Goal: Navigation & Orientation: Find specific page/section

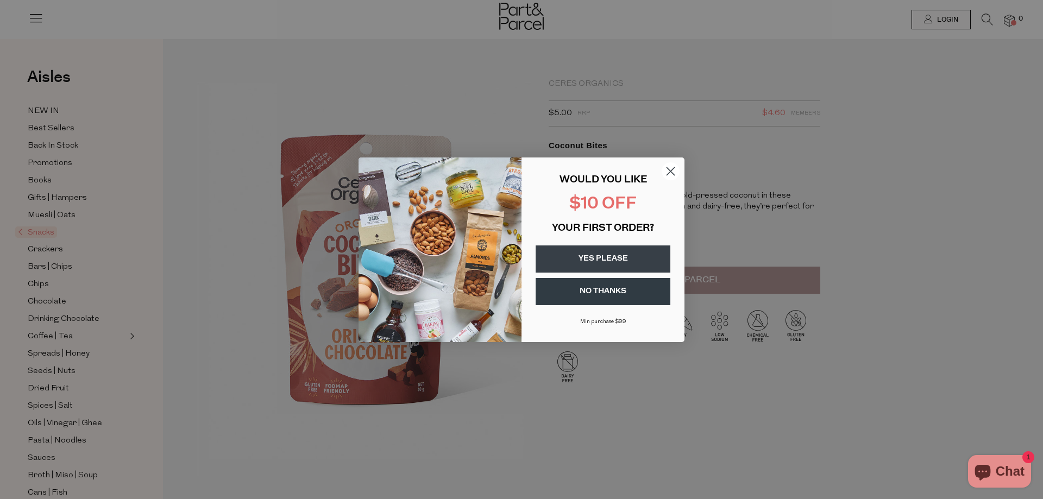
click at [669, 171] on circle "Close dialog" at bounding box center [671, 171] width 18 height 18
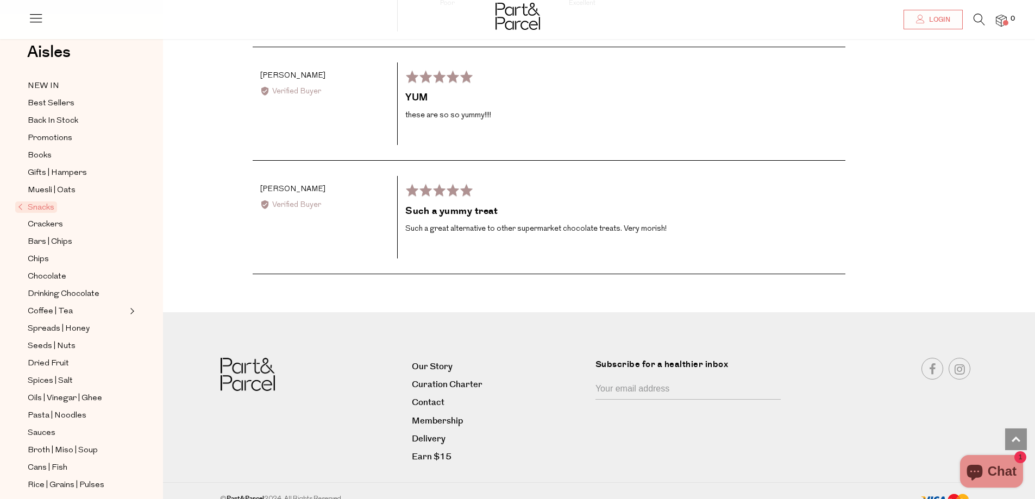
scroll to position [2326, 0]
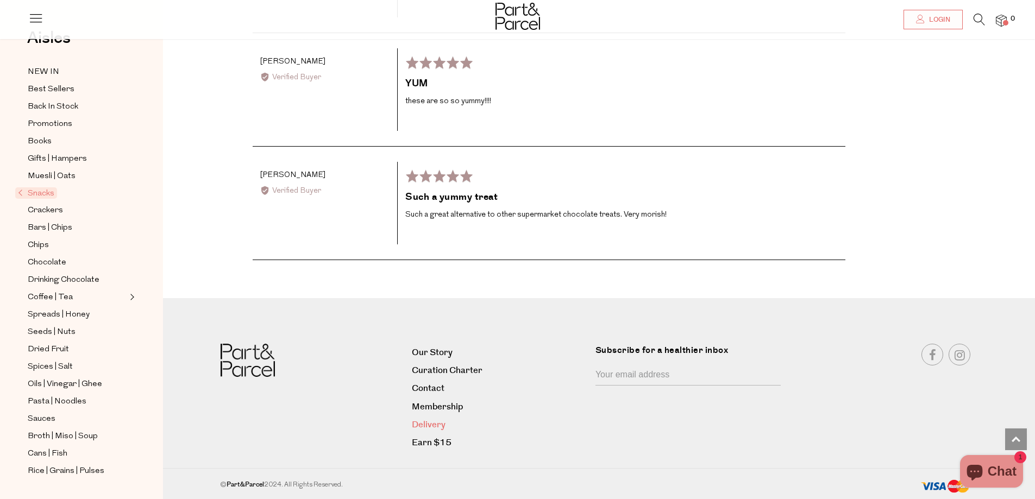
click at [437, 425] on link "Delivery" at bounding box center [499, 425] width 175 height 15
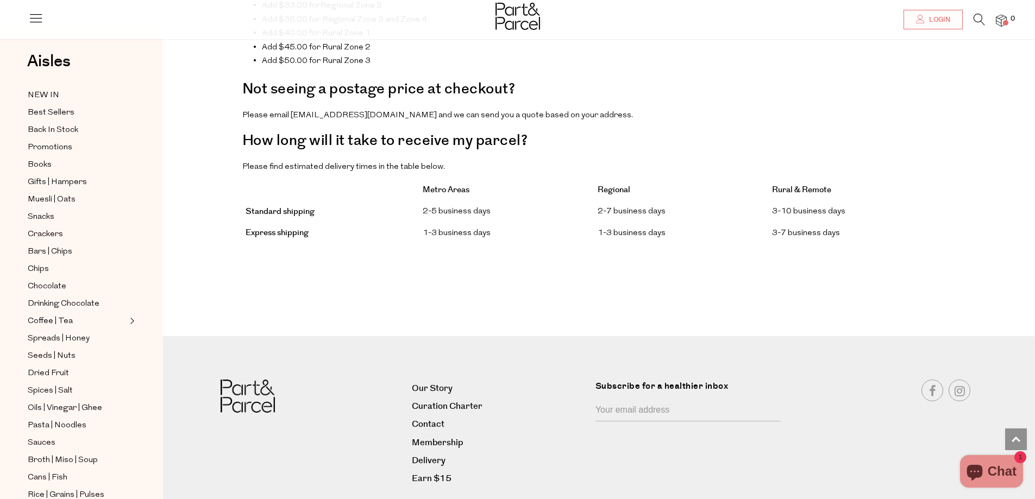
scroll to position [904, 0]
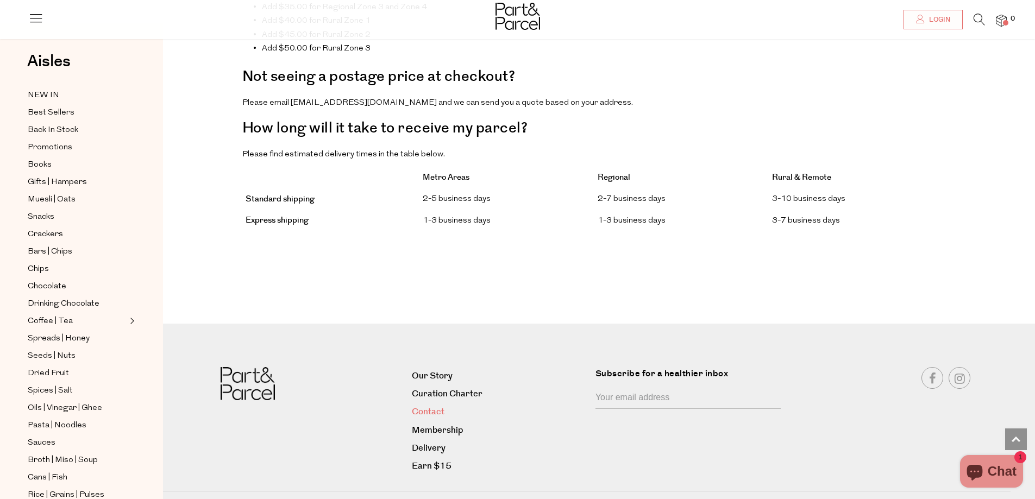
click at [425, 405] on link "Contact" at bounding box center [499, 412] width 175 height 15
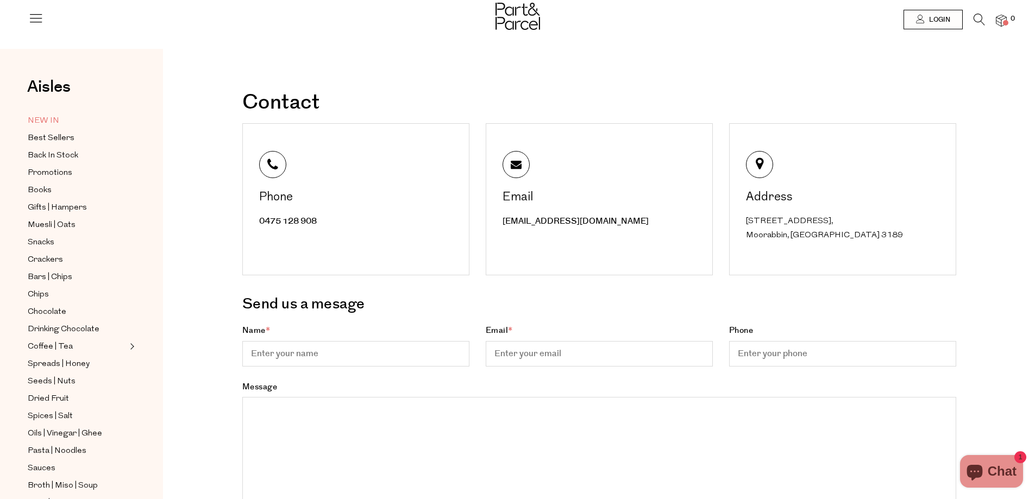
click at [47, 121] on span "NEW IN" at bounding box center [44, 121] width 32 height 13
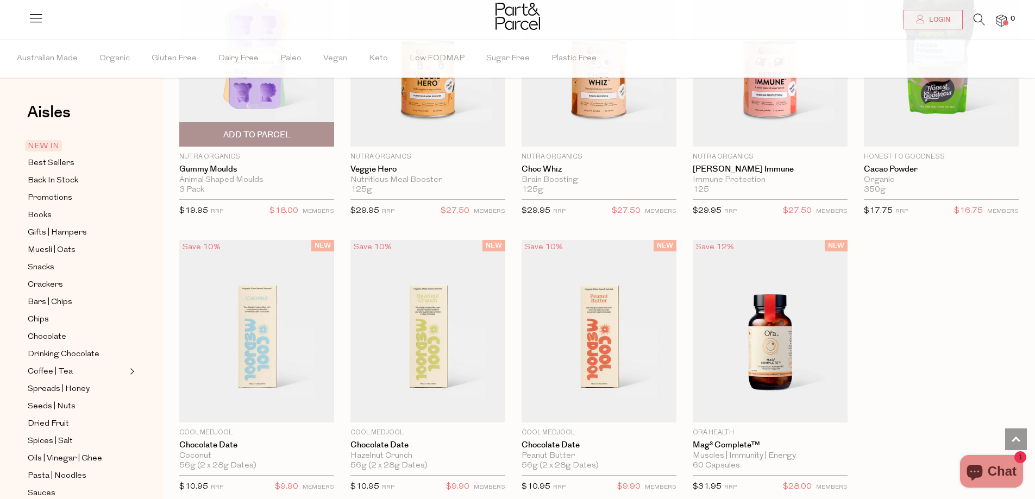
scroll to position [323, 0]
